Goal: Information Seeking & Learning: Learn about a topic

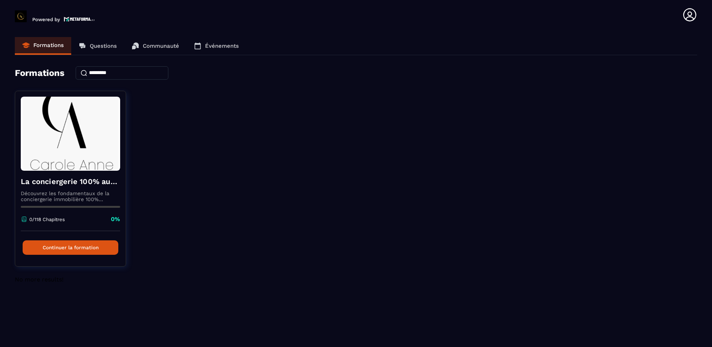
click at [156, 46] on p "Communauté" at bounding box center [161, 46] width 36 height 7
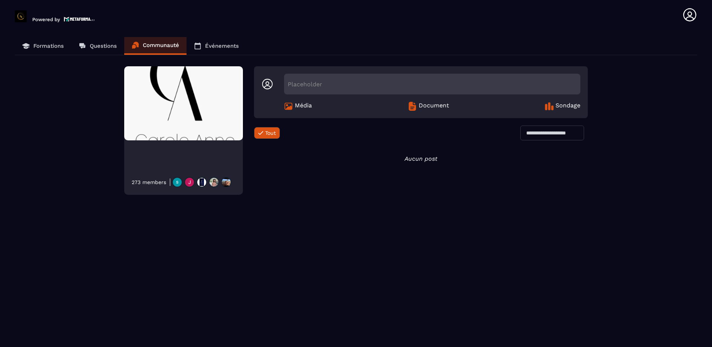
click at [103, 47] on p "Questions" at bounding box center [103, 46] width 27 height 7
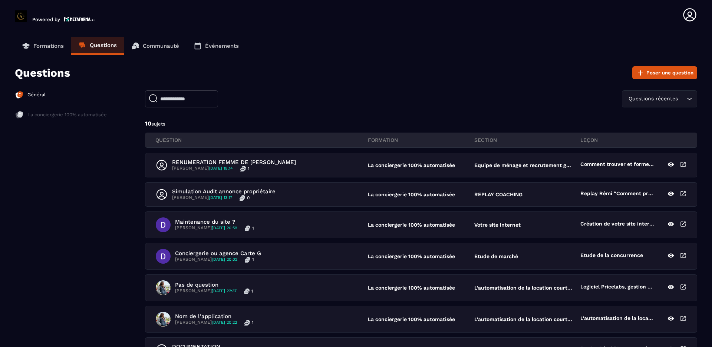
click at [46, 44] on p "Formations" at bounding box center [48, 46] width 30 height 7
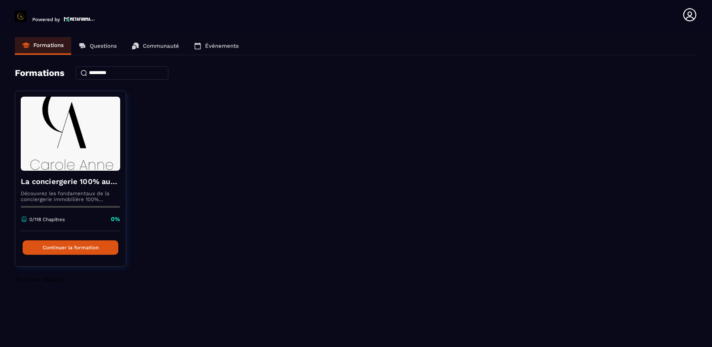
click at [101, 46] on p "Questions" at bounding box center [103, 46] width 27 height 7
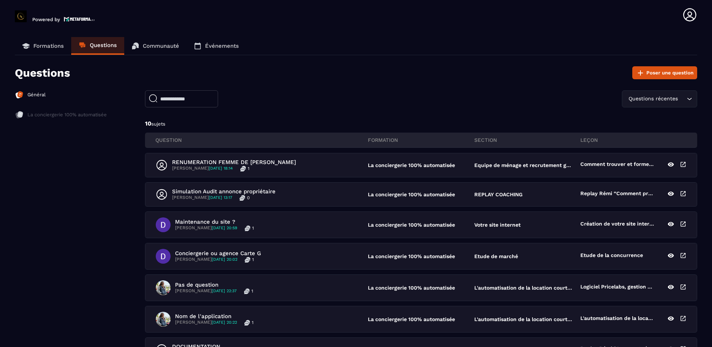
click at [50, 45] on p "Formations" at bounding box center [48, 46] width 30 height 7
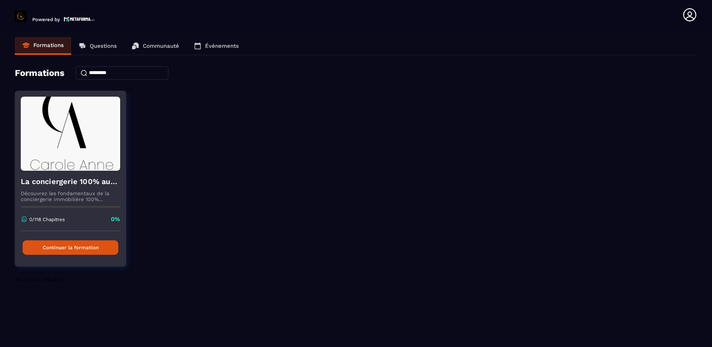
click at [73, 248] on button "Continuer la formation" at bounding box center [71, 248] width 96 height 14
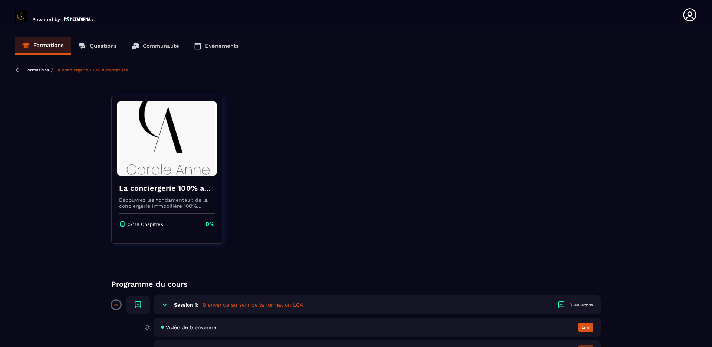
click at [49, 44] on p "Formations" at bounding box center [48, 45] width 30 height 7
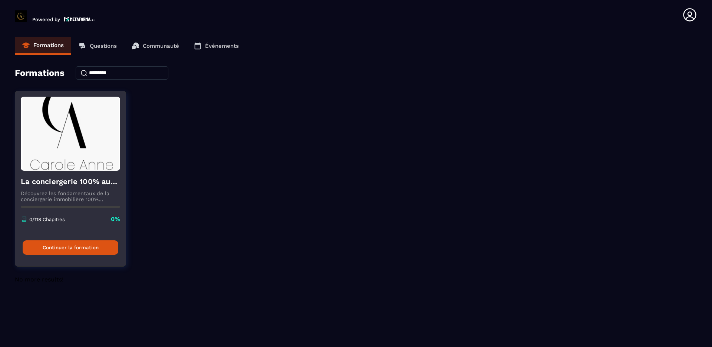
click at [57, 247] on button "Continuer la formation" at bounding box center [71, 248] width 96 height 14
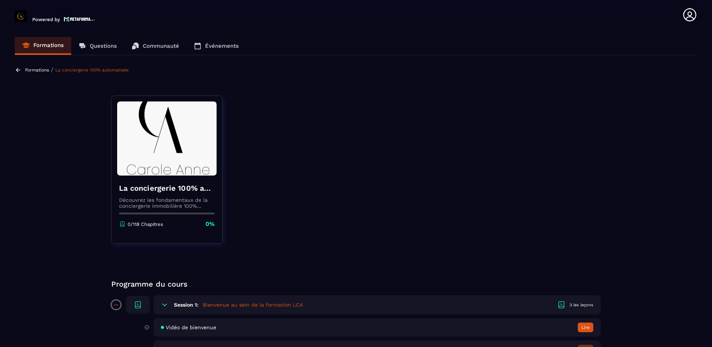
drag, startPoint x: 111, startPoint y: 199, endPoint x: 104, endPoint y: 190, distance: 11.2
click at [101, 191] on section "Formations Questions Communauté Événements Formations / La conciergerie 100% au…" at bounding box center [356, 190] width 712 height 321
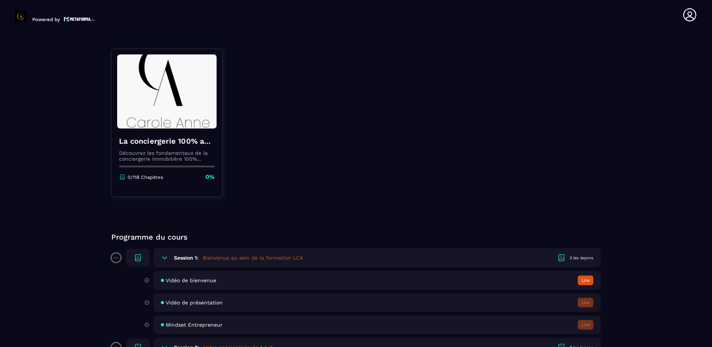
scroll to position [37, 0]
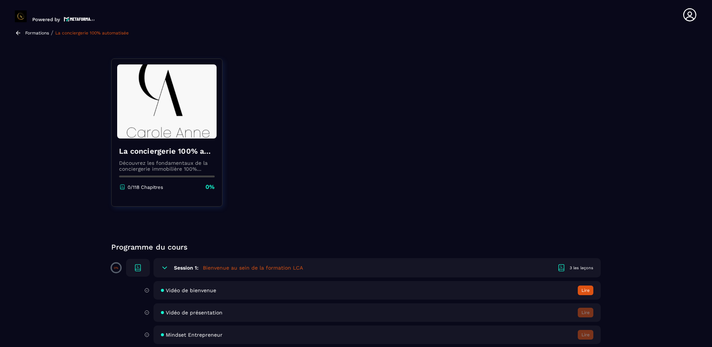
click at [164, 268] on icon at bounding box center [164, 268] width 4 height 2
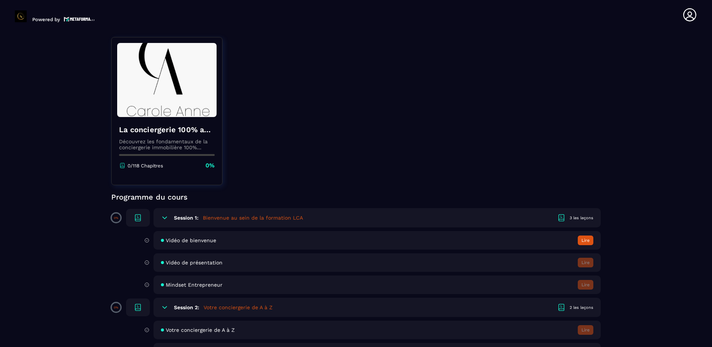
scroll to position [74, 0]
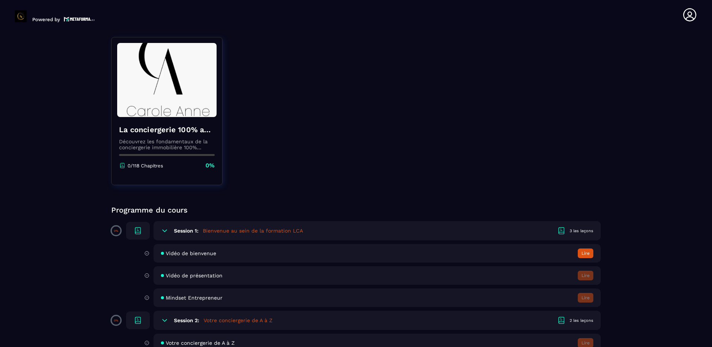
click at [580, 230] on div "3 les leçons" at bounding box center [582, 231] width 24 height 6
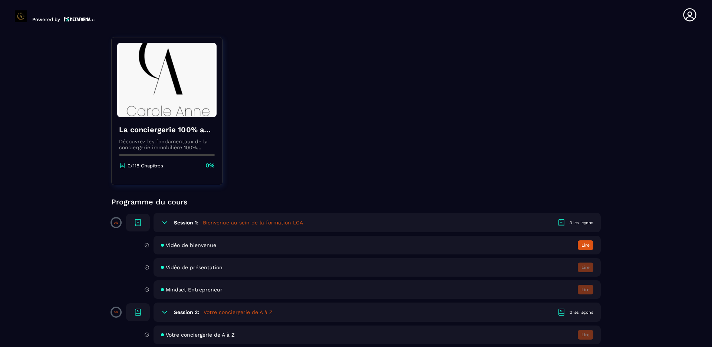
scroll to position [37, 0]
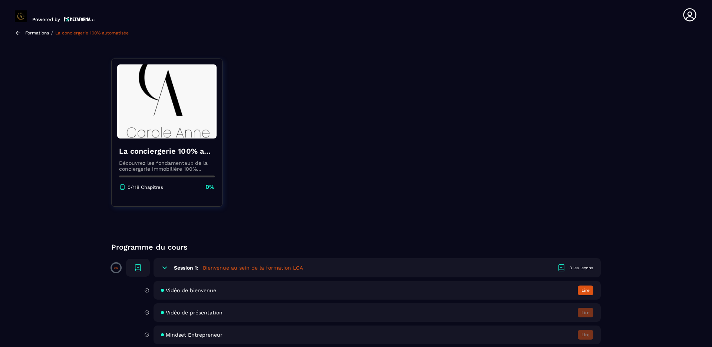
click at [164, 268] on icon at bounding box center [164, 268] width 4 height 2
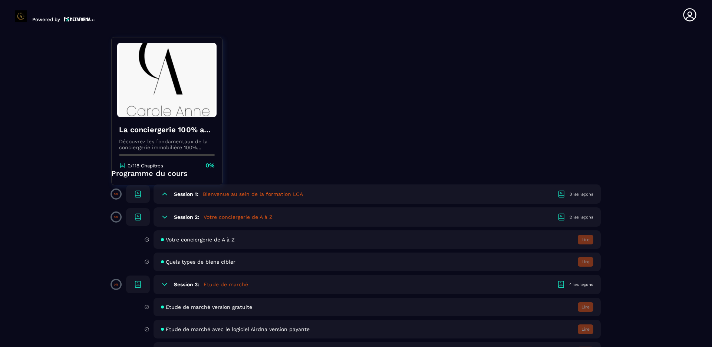
scroll to position [111, 0]
click at [163, 285] on icon at bounding box center [164, 284] width 7 height 7
click at [164, 283] on icon at bounding box center [164, 284] width 7 height 7
click at [164, 282] on icon at bounding box center [164, 284] width 7 height 7
click at [162, 283] on icon at bounding box center [164, 284] width 7 height 7
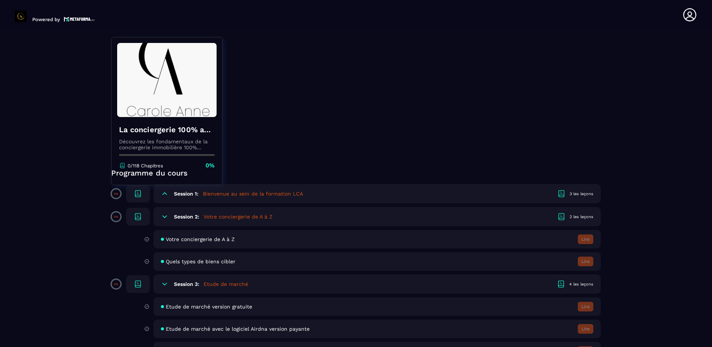
click at [165, 217] on icon at bounding box center [164, 216] width 7 height 7
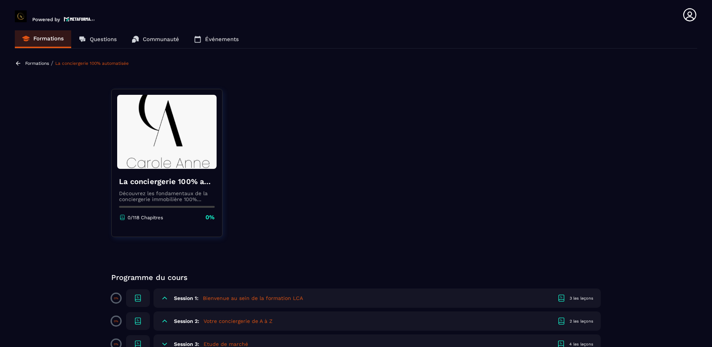
scroll to position [0, 0]
